Goal: Transaction & Acquisition: Purchase product/service

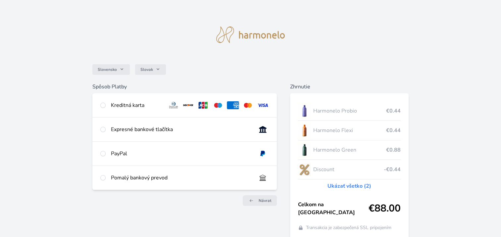
click at [122, 105] on div "Kreditná karta" at bounding box center [136, 105] width 51 height 8
radio input "true"
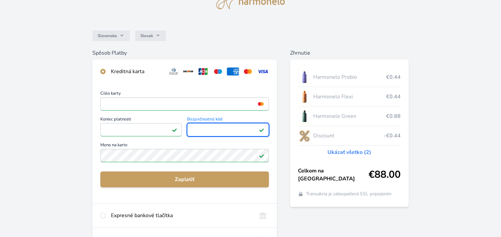
scroll to position [123, 0]
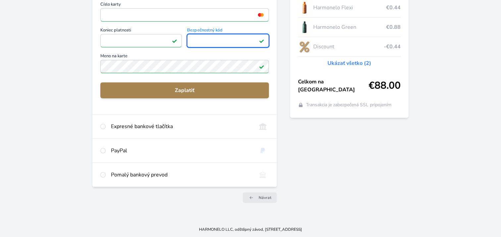
click at [185, 90] on span "Zaplatiť" at bounding box center [185, 90] width 158 height 8
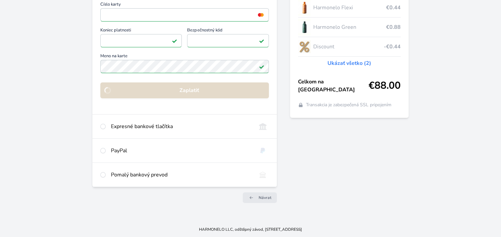
scroll to position [51, 0]
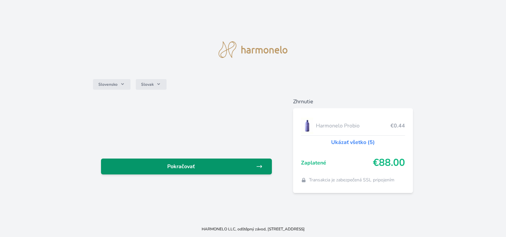
click at [234, 164] on span "Pokračovať" at bounding box center [180, 167] width 149 height 8
